Goal: Information Seeking & Learning: Learn about a topic

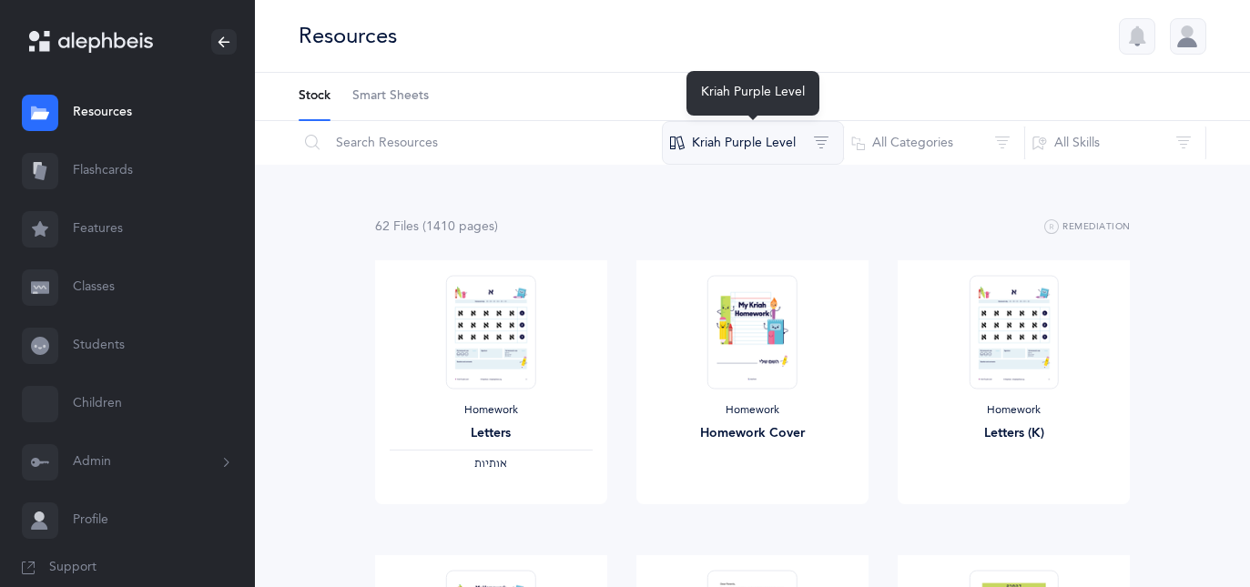
click at [787, 149] on button "Kriah Purple Level" at bounding box center [753, 143] width 182 height 44
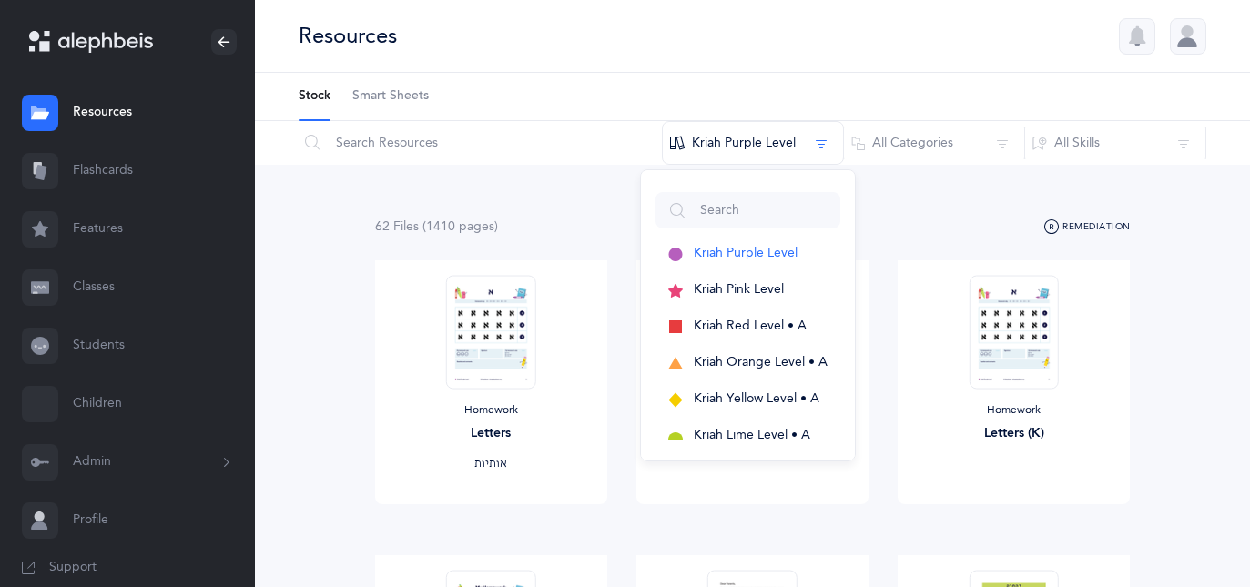
click at [1059, 221] on icon "button" at bounding box center [1051, 228] width 15 height 22
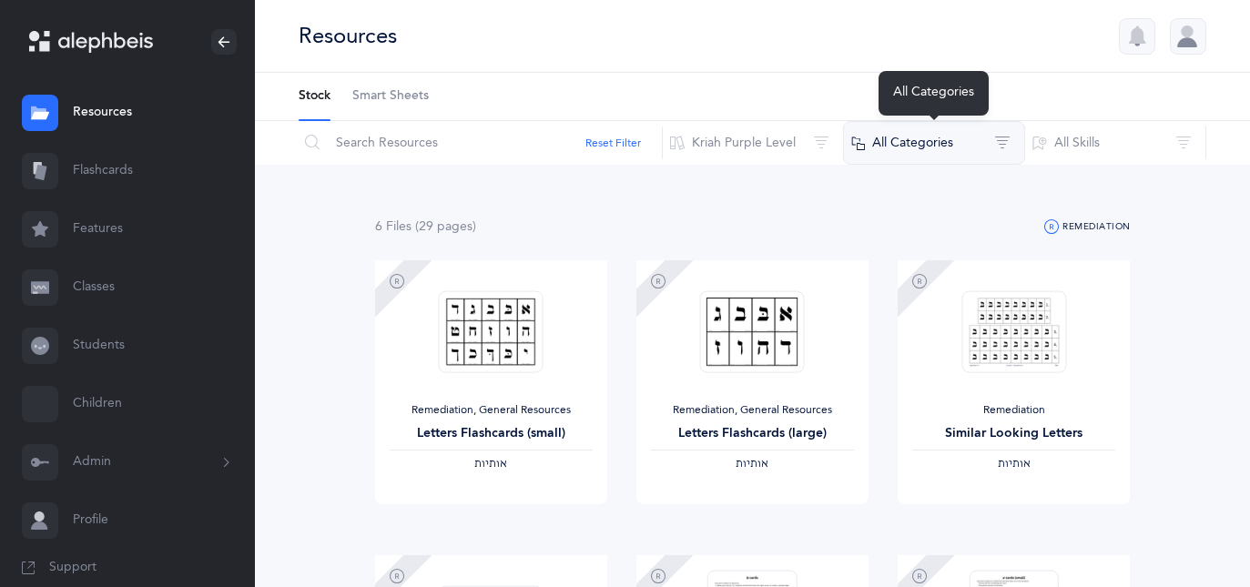
click at [917, 138] on button "All Categories" at bounding box center [934, 143] width 182 height 44
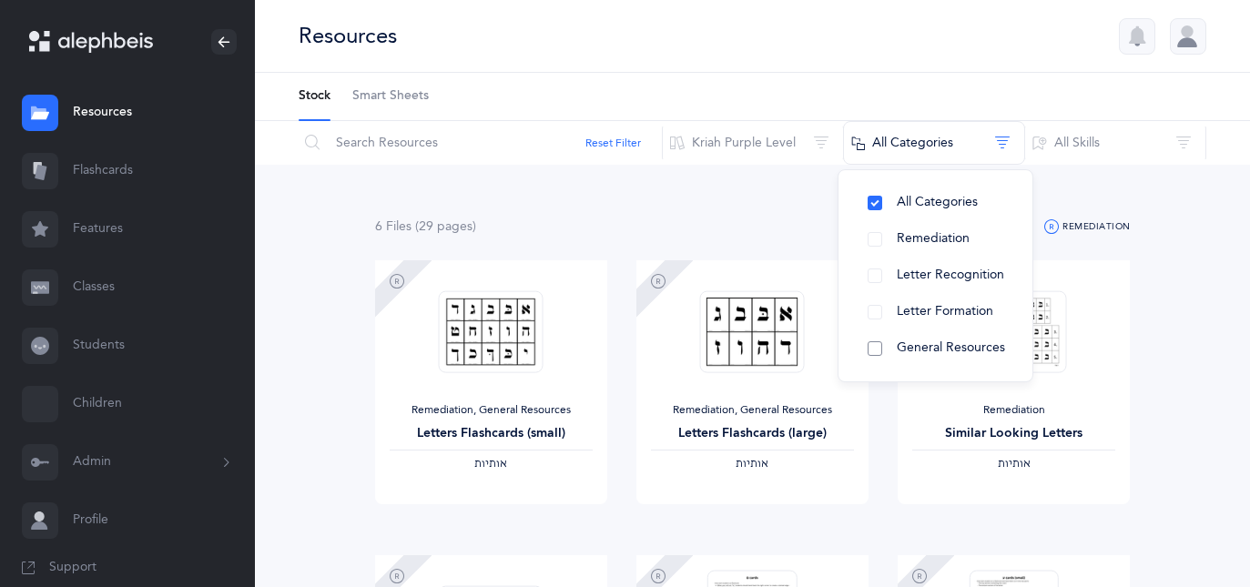
drag, startPoint x: 920, startPoint y: 345, endPoint x: 912, endPoint y: 337, distance: 11.6
click at [913, 341] on span "General Resources" at bounding box center [951, 348] width 108 height 15
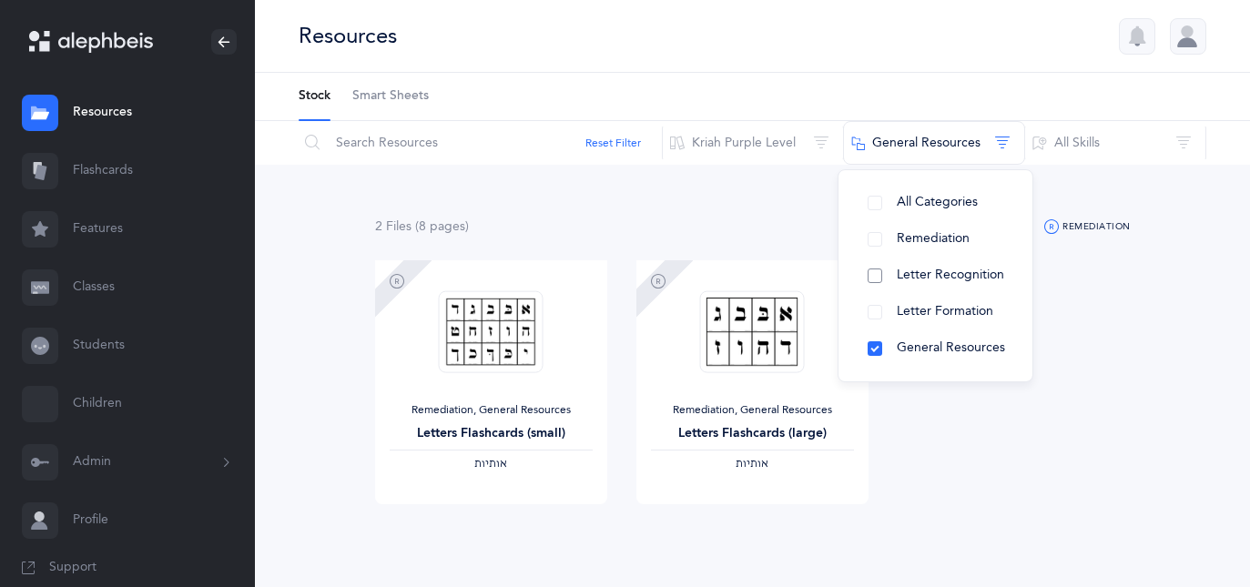
click at [930, 268] on span "Letter Recognition" at bounding box center [950, 275] width 107 height 15
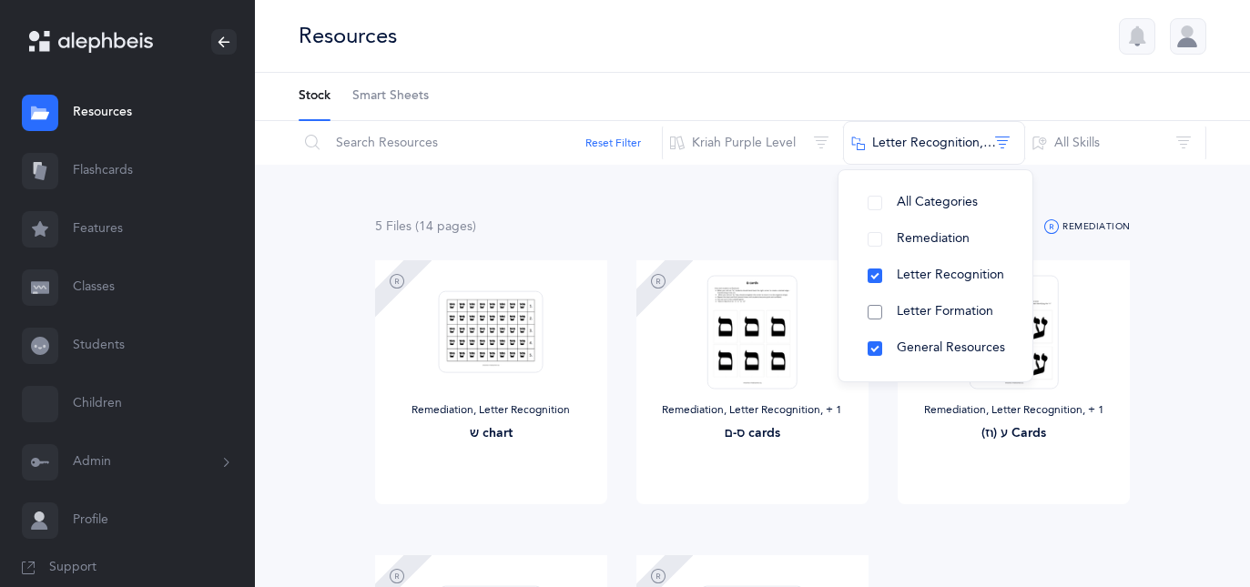
click at [933, 302] on button "Letter Formation" at bounding box center [935, 312] width 165 height 36
click at [896, 287] on button "Letter Recognition" at bounding box center [935, 276] width 165 height 36
click at [895, 301] on button "Letter Formation" at bounding box center [935, 312] width 165 height 36
click at [889, 336] on button "General Resources" at bounding box center [935, 349] width 165 height 36
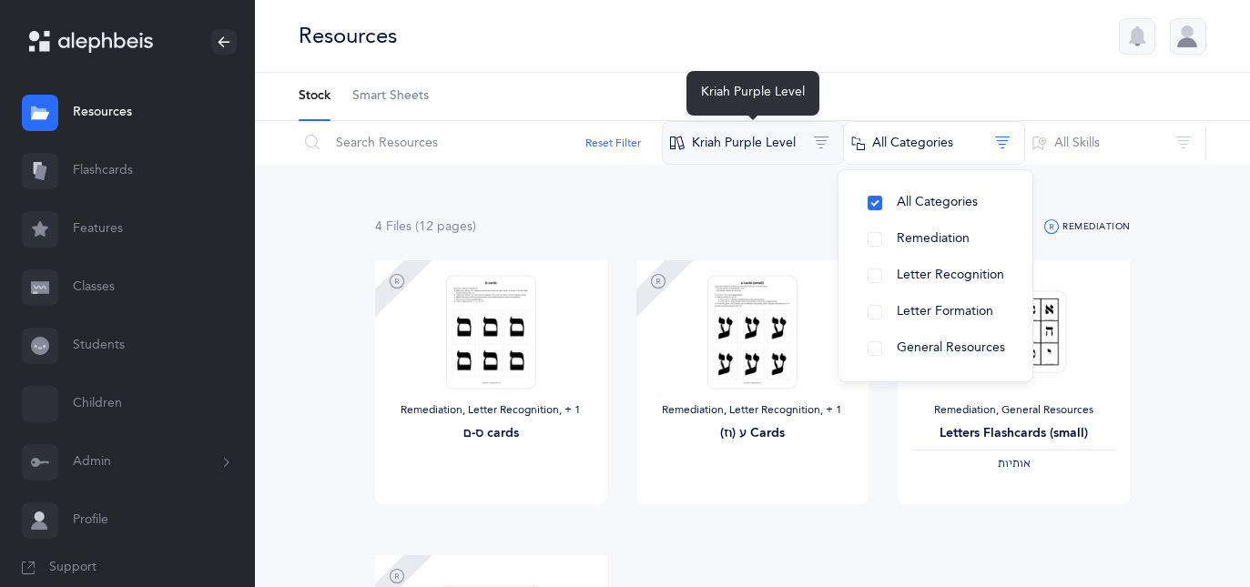
click at [782, 152] on button "Kriah Purple Level" at bounding box center [753, 143] width 182 height 44
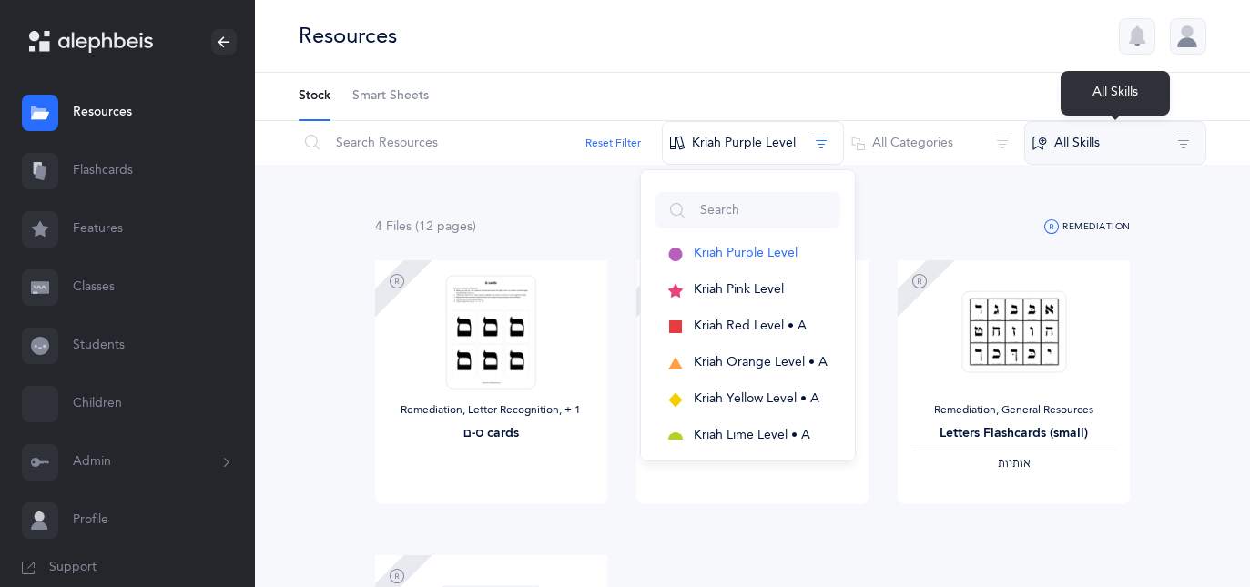
click at [1088, 147] on button "All Skills" at bounding box center [1115, 143] width 182 height 44
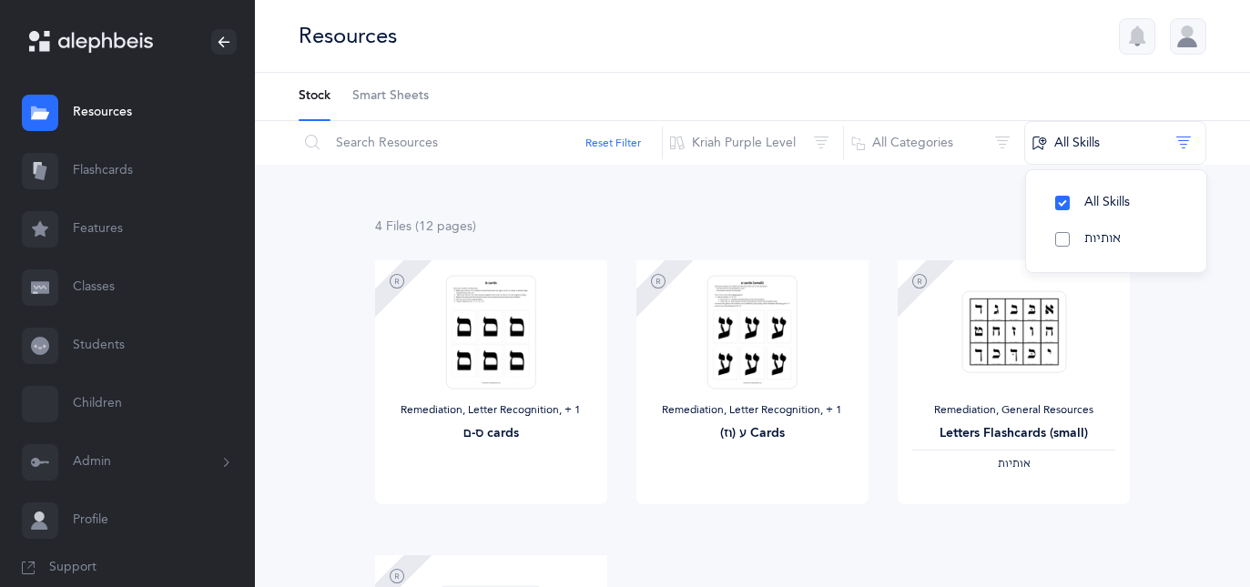
click at [1064, 234] on button "אותיות" at bounding box center [1116, 239] width 151 height 36
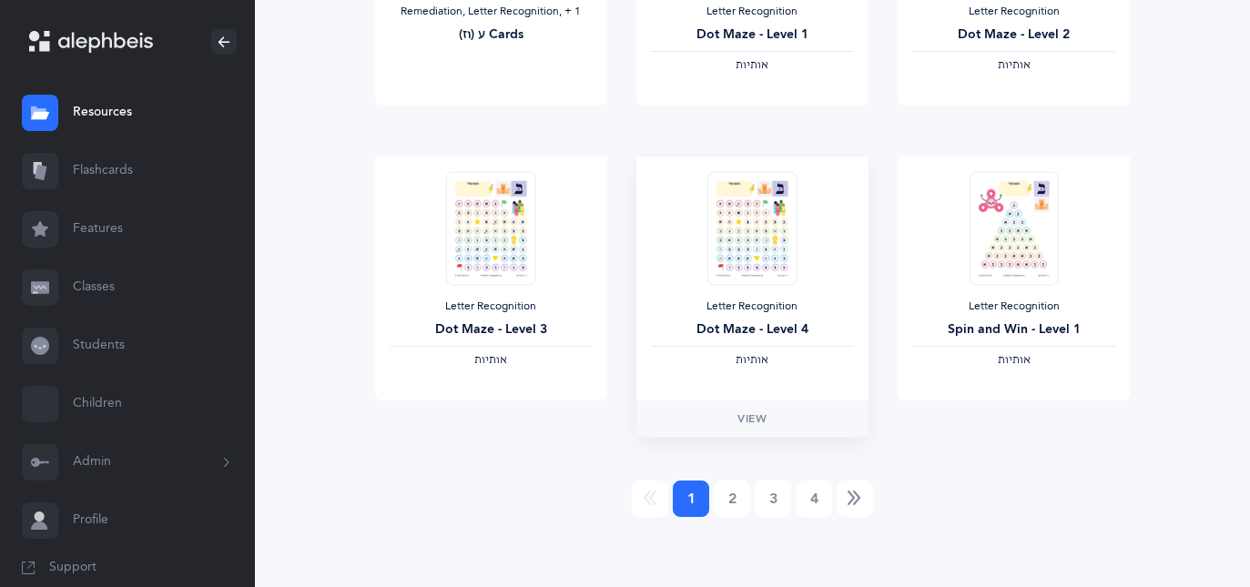
scroll to position [1582, 0]
click at [853, 480] on link "Next" at bounding box center [855, 496] width 36 height 36
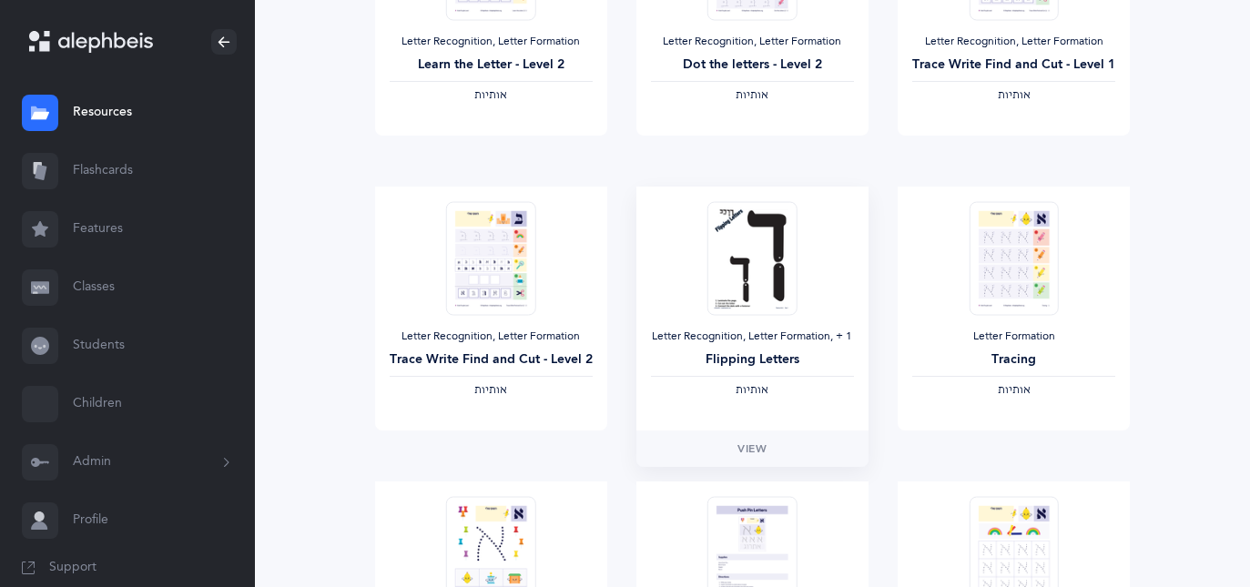
scroll to position [1275, 0]
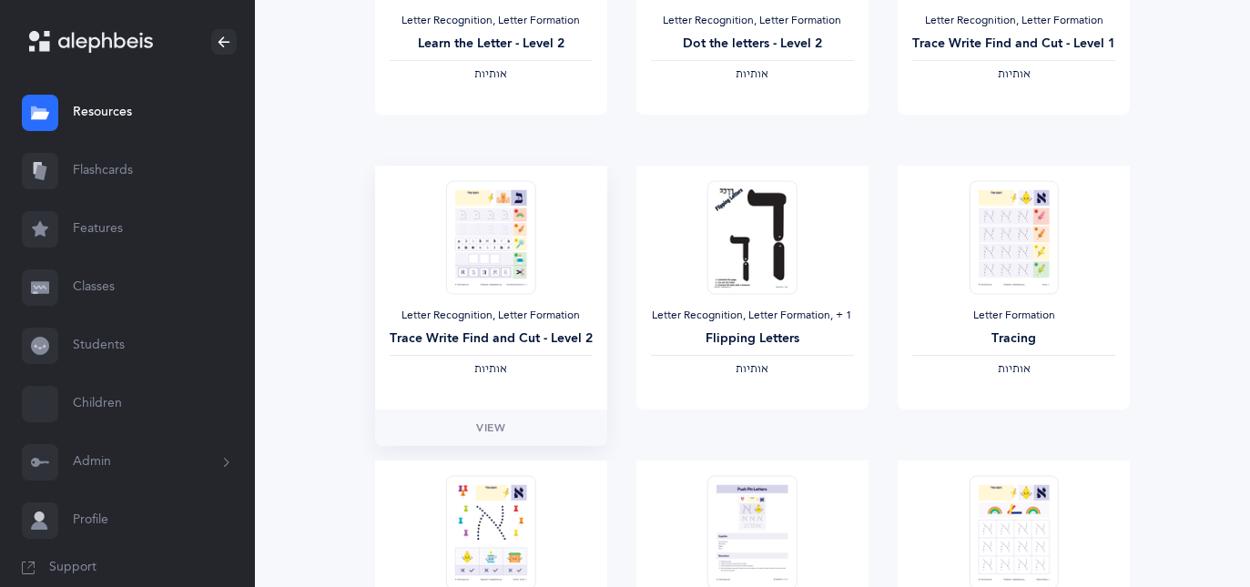
click at [546, 409] on div "Letter Recognition, Letter Formation Trace Write Find and Cut - Level 2 ‫אותיות‬" at bounding box center [491, 288] width 232 height 244
click at [537, 425] on link "View" at bounding box center [491, 428] width 232 height 36
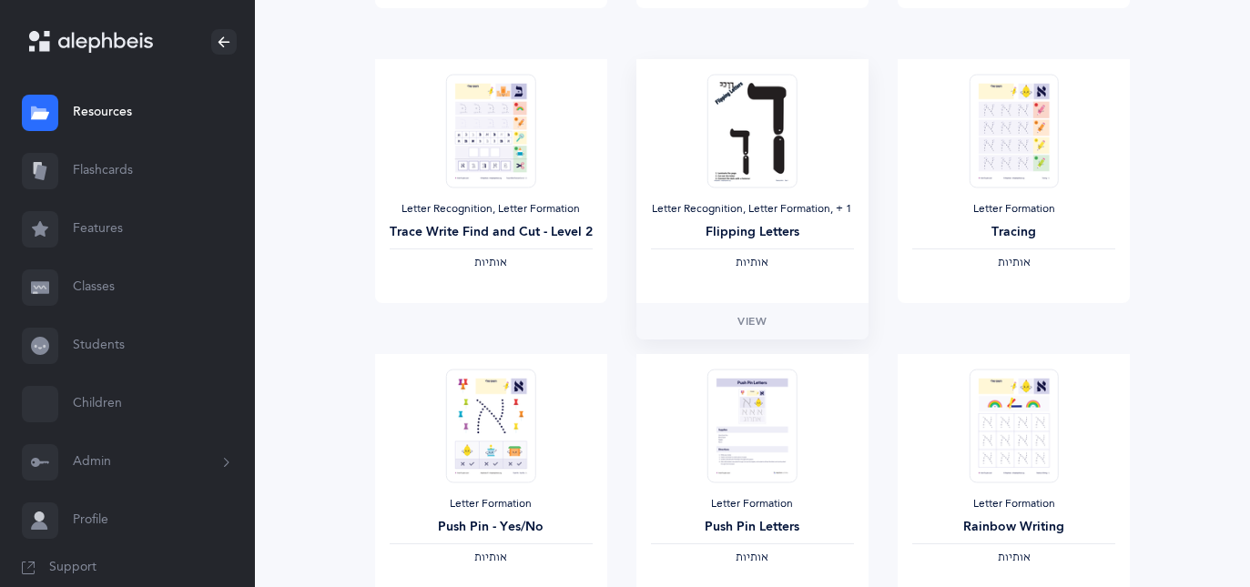
scroll to position [1548, 0]
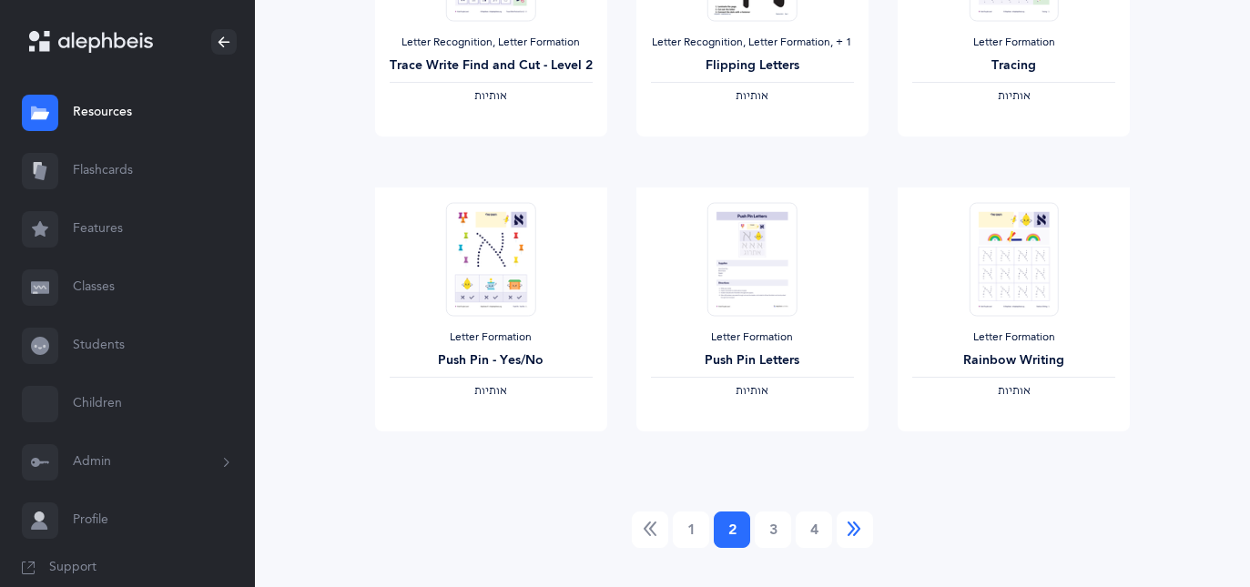
click at [850, 529] on icon "Next" at bounding box center [855, 530] width 15 height 18
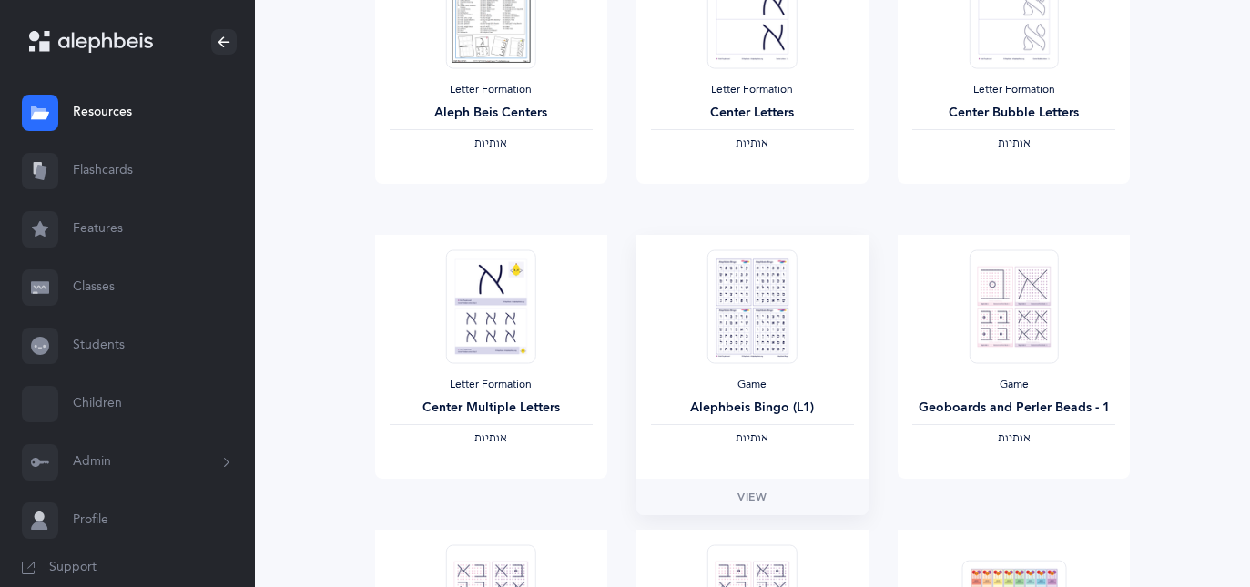
scroll to position [1002, 0]
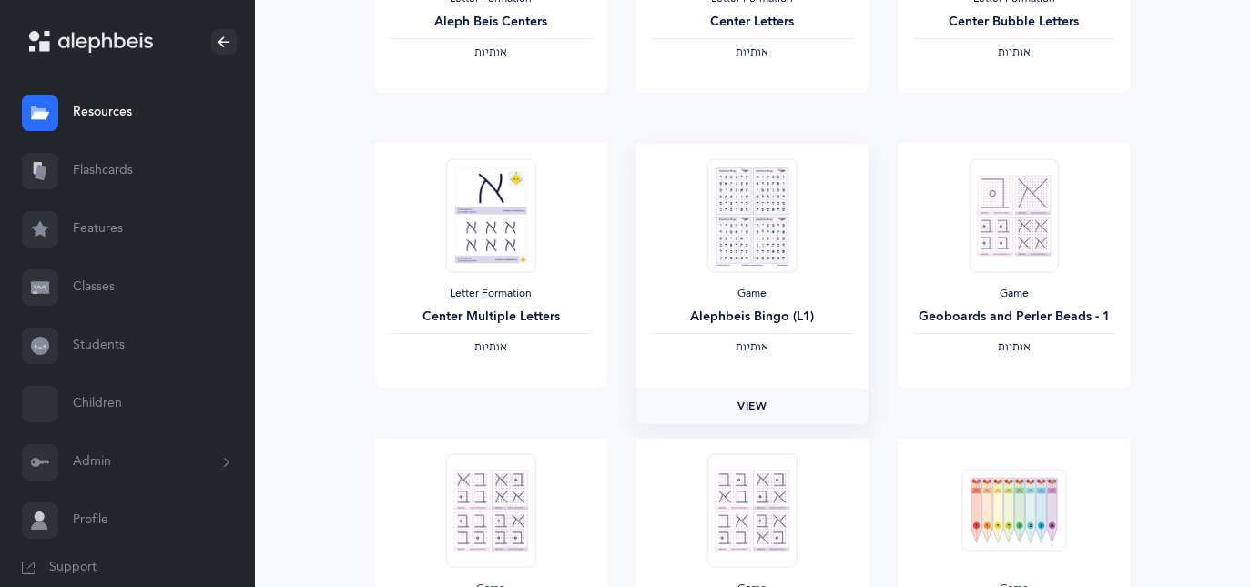
click at [724, 406] on link "View" at bounding box center [753, 406] width 232 height 36
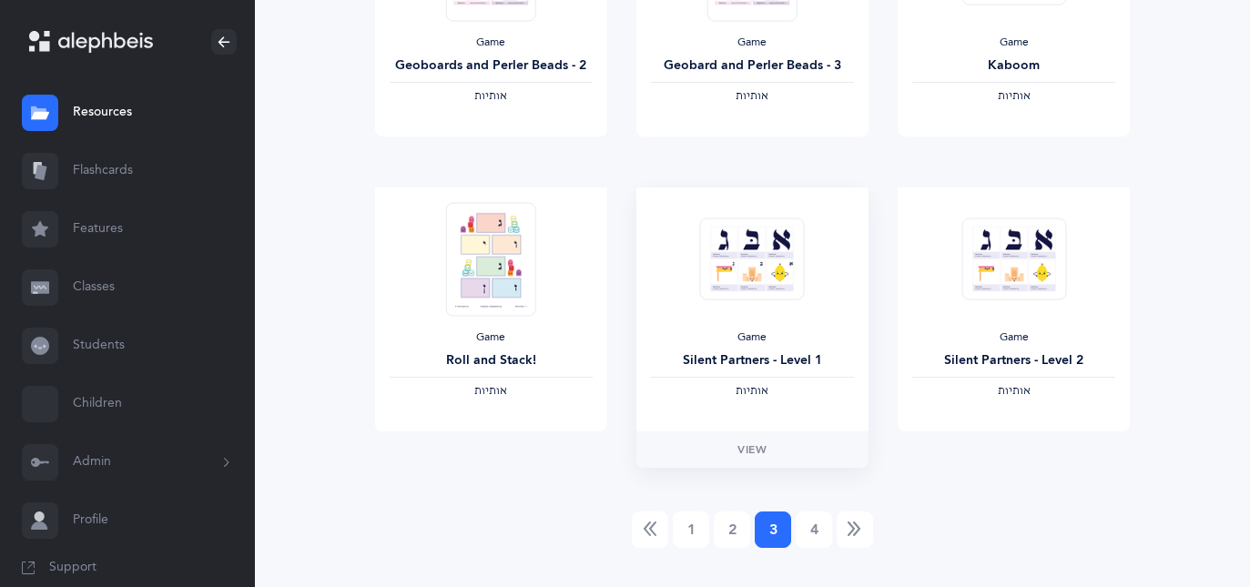
scroll to position [1582, 0]
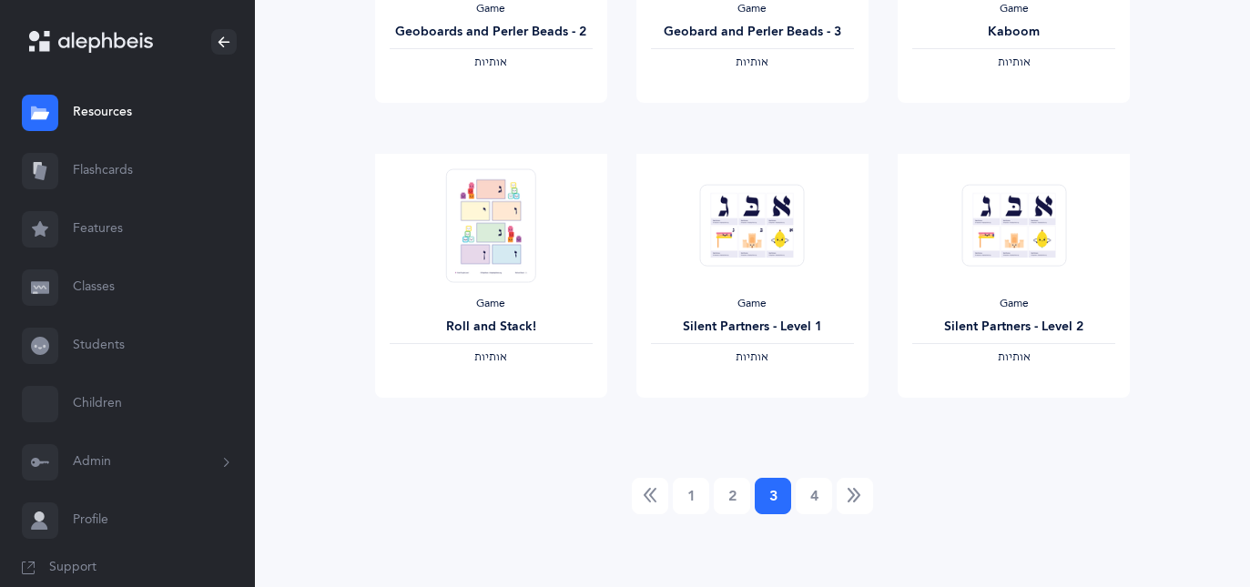
click at [845, 488] on link "Next" at bounding box center [855, 496] width 36 height 36
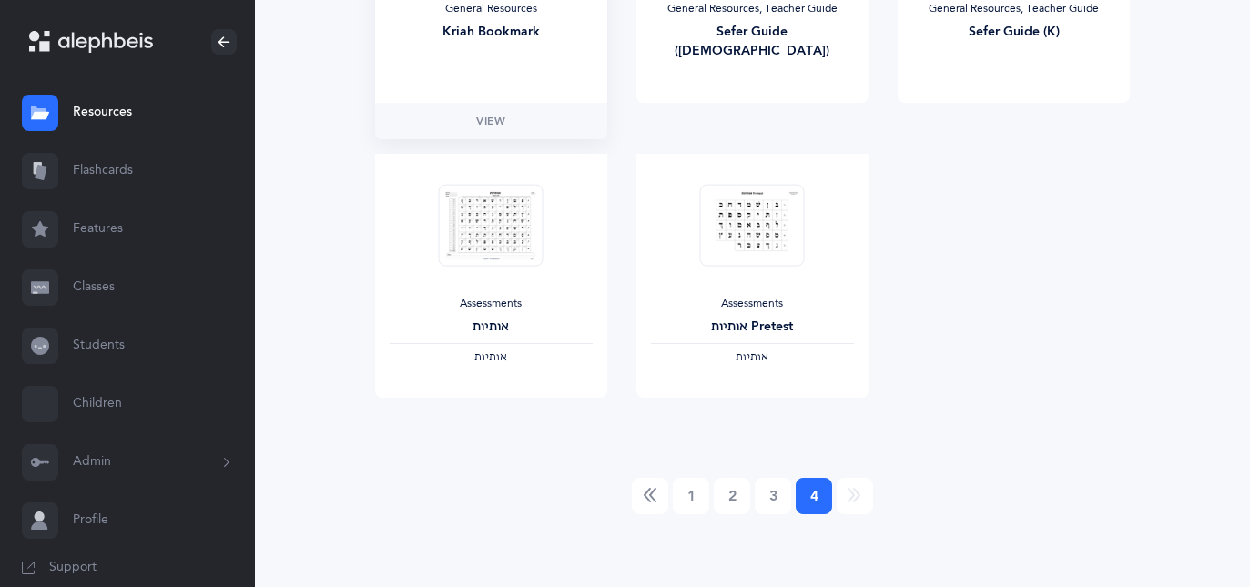
scroll to position [651, 0]
